Goal: Task Accomplishment & Management: Manage account settings

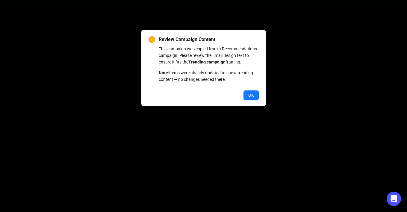
scroll to position [11, 0]
click at [253, 99] on span "OK" at bounding box center [251, 95] width 6 height 7
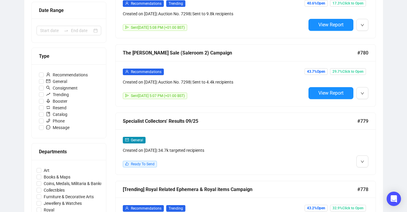
scroll to position [133, 0]
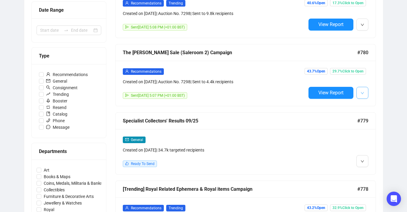
click at [360, 92] on button "button" at bounding box center [362, 93] width 12 height 12
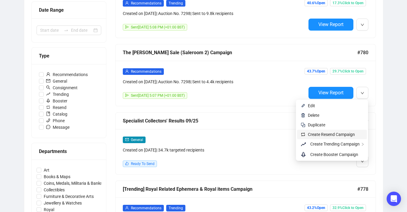
click at [342, 135] on span "Create Resend Campaign" at bounding box center [331, 134] width 47 height 5
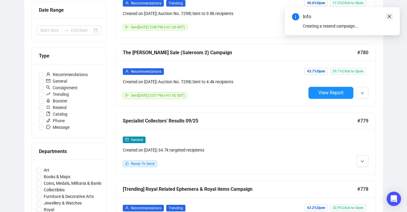
click at [390, 17] on icon "close" at bounding box center [389, 16] width 3 height 3
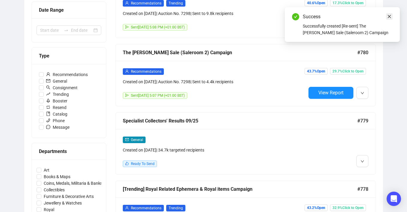
click at [389, 16] on icon "close" at bounding box center [389, 16] width 3 height 3
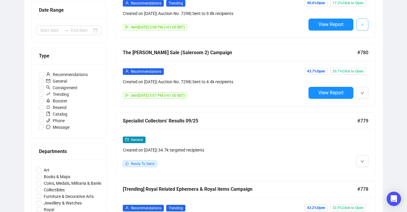
click at [361, 25] on icon "down" at bounding box center [363, 25] width 4 height 4
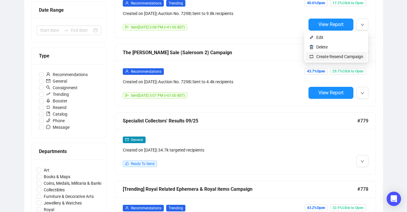
click at [347, 56] on span "Create Resend Campaign" at bounding box center [339, 56] width 47 height 5
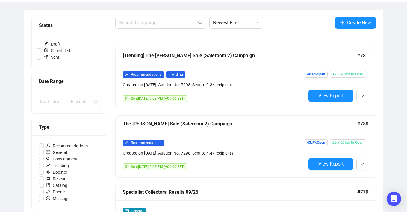
scroll to position [38, 0]
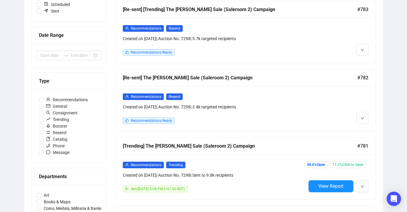
scroll to position [109, 0]
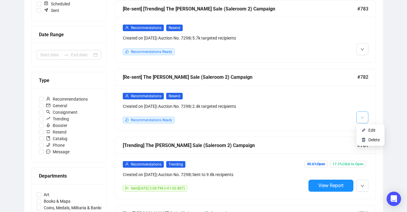
click at [363, 119] on span "button" at bounding box center [363, 117] width 4 height 7
click at [363, 130] on img at bounding box center [363, 130] width 5 height 5
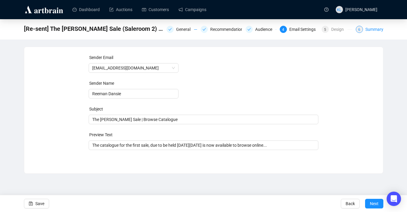
click at [358, 28] on span "6" at bounding box center [359, 30] width 2 height 4
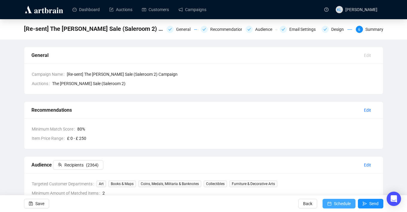
click at [329, 199] on span "submit" at bounding box center [329, 203] width 4 height 17
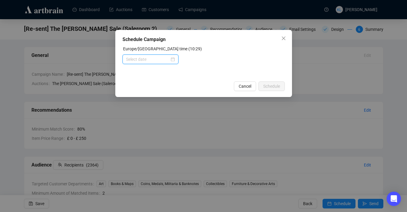
click at [160, 60] on input at bounding box center [147, 59] width 43 height 7
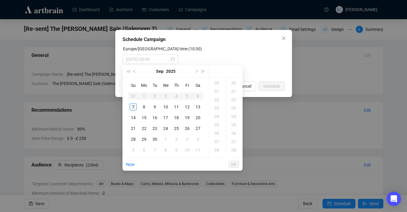
click at [132, 106] on div "7" at bounding box center [133, 106] width 7 height 7
click at [217, 118] on div "15" at bounding box center [217, 116] width 14 height 8
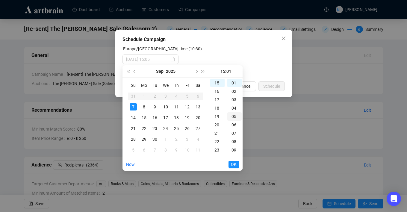
scroll to position [0, 0]
click at [234, 83] on div "00" at bounding box center [234, 83] width 14 height 8
type input "2025-09-07 15:00"
click at [232, 162] on span "OK" at bounding box center [234, 164] width 6 height 11
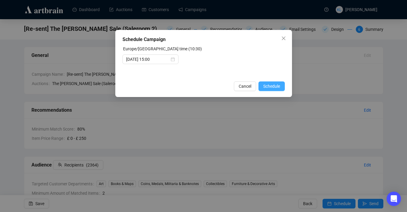
click at [272, 86] on span "Schedule" at bounding box center [271, 86] width 17 height 7
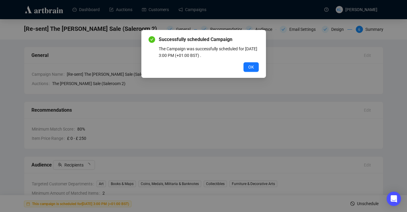
click at [285, 38] on div "Successfully scheduled Campaign The Campaign was successfully scheduled for Sep…" at bounding box center [203, 106] width 407 height 212
click at [249, 70] on span "OK" at bounding box center [251, 67] width 6 height 7
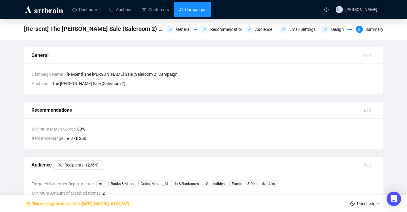
click at [205, 13] on link "Campaigns" at bounding box center [192, 10] width 28 height 16
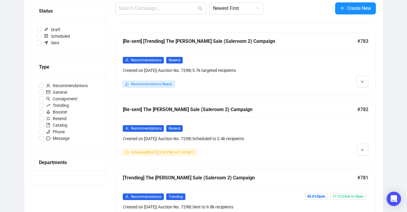
scroll to position [80, 0]
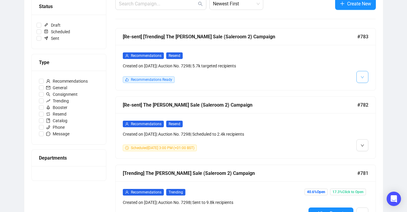
click at [361, 78] on icon "down" at bounding box center [363, 77] width 4 height 4
click at [361, 93] on li "Edit" at bounding box center [371, 90] width 26 height 10
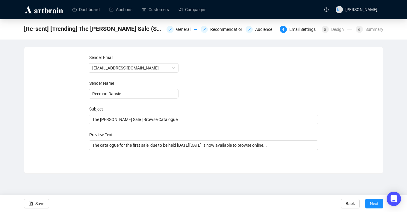
click at [368, 35] on div "[Re-sent] [Trending] The Harry Reeman Sale (Saleroom 2) Campaign General Recomm…" at bounding box center [203, 29] width 407 height 20
click at [369, 32] on div "Summary" at bounding box center [374, 29] width 18 height 7
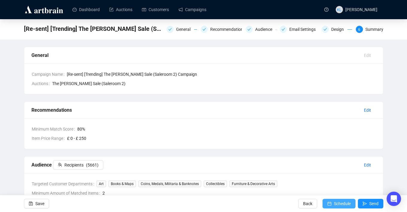
click at [335, 200] on span "Schedule" at bounding box center [342, 203] width 17 height 17
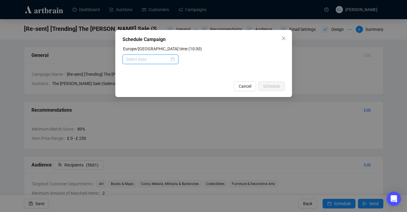
click at [160, 59] on input at bounding box center [147, 59] width 43 height 7
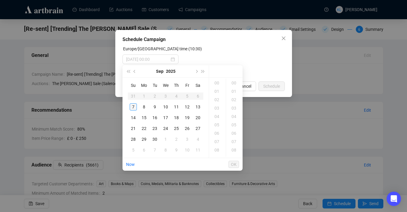
click at [133, 106] on div "7" at bounding box center [133, 106] width 7 height 7
click at [217, 115] on div "15" at bounding box center [217, 116] width 14 height 8
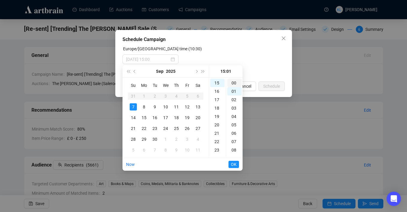
click at [233, 82] on div "00" at bounding box center [234, 83] width 14 height 8
type input "2025-09-07 15:00"
click at [231, 164] on span "OK" at bounding box center [234, 164] width 6 height 11
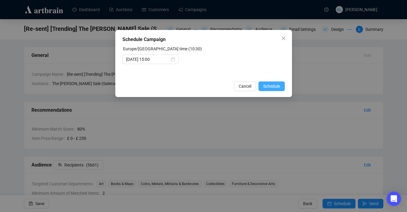
click at [269, 87] on span "Schedule" at bounding box center [271, 86] width 17 height 7
